Goal: Information Seeking & Learning: Learn about a topic

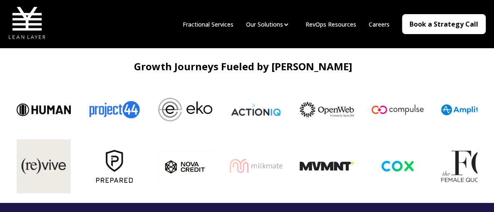
scroll to position [257, 0]
click at [80, 74] on div "Growth Journeys Fueled by Lean Layer" at bounding box center [242, 67] width 469 height 27
click at [377, 30] on nav "Fractional Services Our Solutions Revenue Tech Revenue Analytics Revenue Strate…" at bounding box center [330, 24] width 309 height 40
click at [381, 24] on link "Careers" at bounding box center [379, 24] width 21 height 8
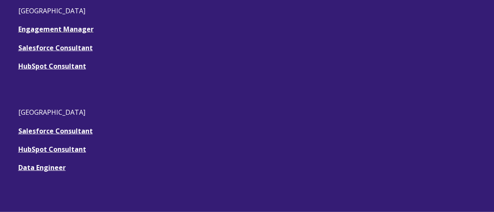
scroll to position [301, 0]
click at [81, 69] on link "HubSpot Consultant" at bounding box center [52, 65] width 68 height 9
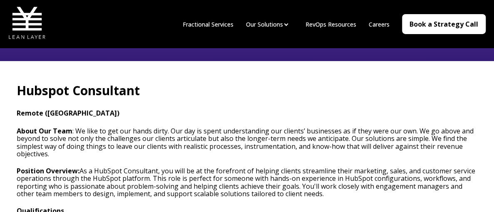
scroll to position [196, 0]
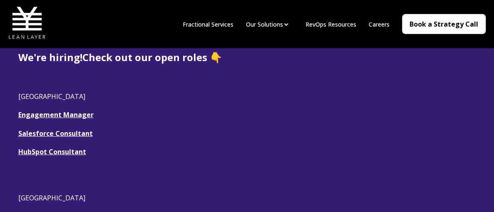
scroll to position [213, 0]
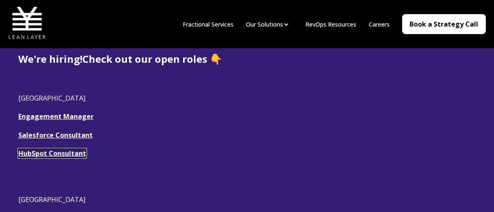
click at [78, 156] on link "HubSpot Consultant" at bounding box center [52, 153] width 68 height 9
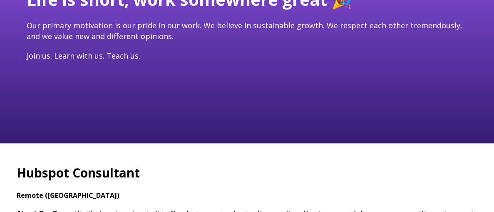
click at [117, 124] on div "Life is short, work somewhere great 🎉 Our primary motivation is our pride in ou…" at bounding box center [247, 14] width 494 height 260
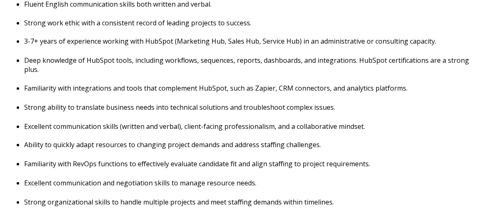
scroll to position [469, 0]
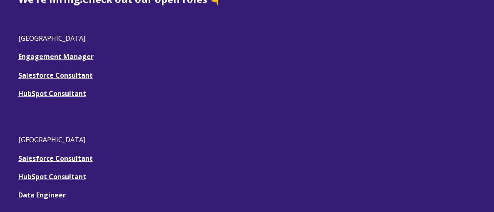
scroll to position [273, 0]
